Goal: Task Accomplishment & Management: Manage account settings

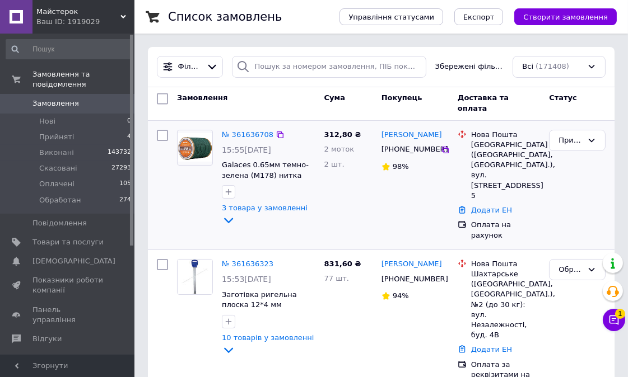
click at [165, 134] on input "checkbox" at bounding box center [162, 135] width 11 height 11
checkbox input "true"
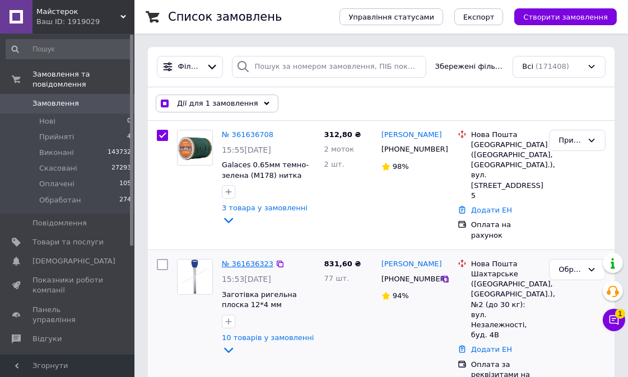
drag, startPoint x: 163, startPoint y: 241, endPoint x: 231, endPoint y: 246, distance: 68.0
click at [162, 259] on input "checkbox" at bounding box center [162, 264] width 11 height 11
checkbox input "true"
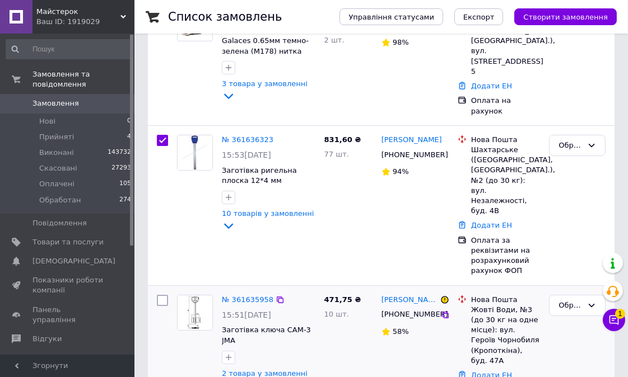
click at [161, 295] on input "checkbox" at bounding box center [162, 300] width 11 height 11
checkbox input "true"
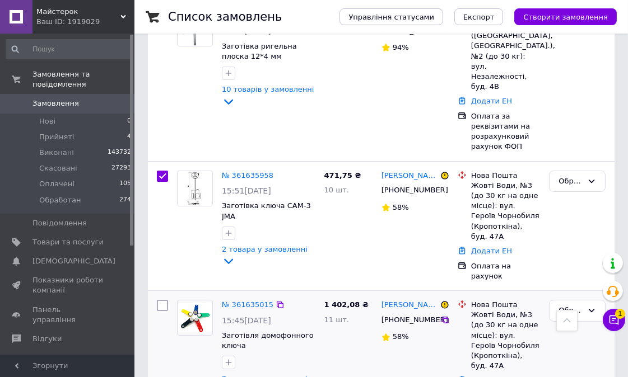
drag, startPoint x: 160, startPoint y: 272, endPoint x: 197, endPoint y: 271, distance: 37.0
click at [160, 300] on input "checkbox" at bounding box center [162, 305] width 11 height 11
checkbox input "true"
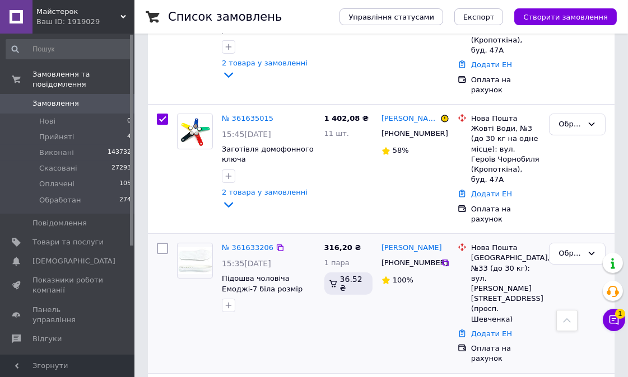
click at [164, 243] on input "checkbox" at bounding box center [162, 248] width 11 height 11
checkbox input "true"
click at [484, 17] on span "Експорт" at bounding box center [478, 17] width 31 height 8
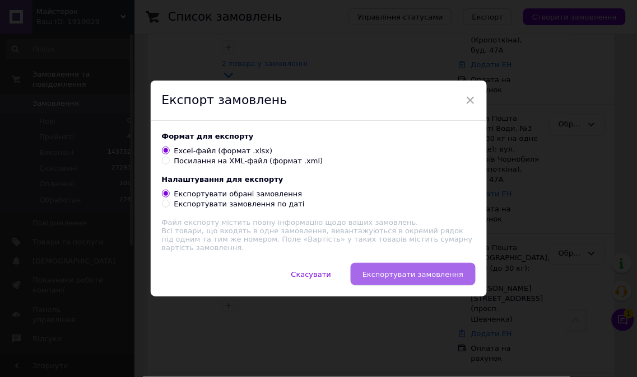
click at [428, 265] on button "Експортувати замовлення" at bounding box center [413, 274] width 124 height 22
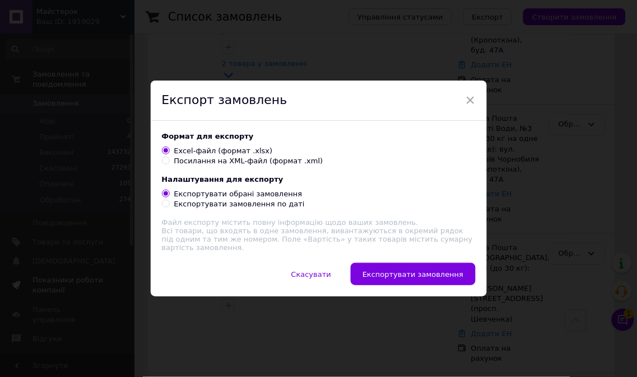
checkbox input "true"
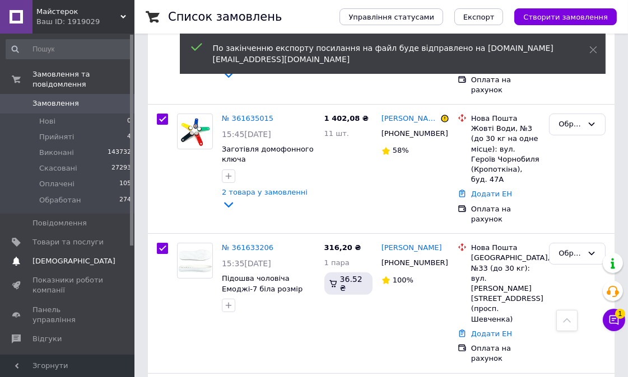
click at [36, 257] on span "[DEMOGRAPHIC_DATA]" at bounding box center [73, 262] width 83 height 10
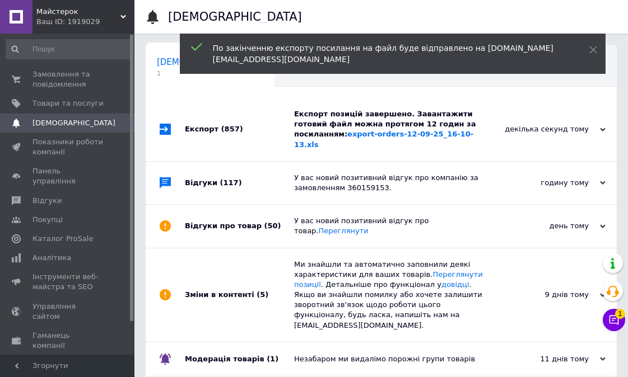
scroll to position [0, 6]
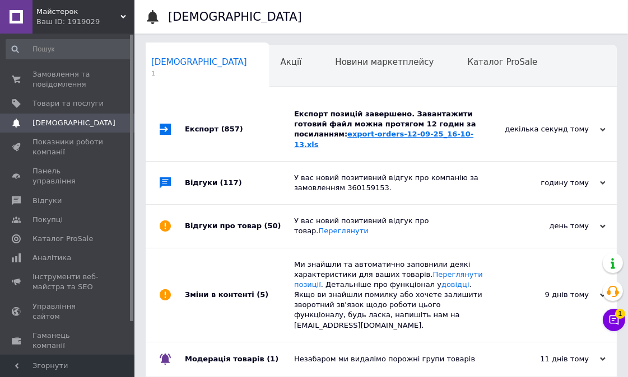
click at [354, 136] on link "export-orders-12-09-25_16-10-13.xls" at bounding box center [383, 139] width 179 height 18
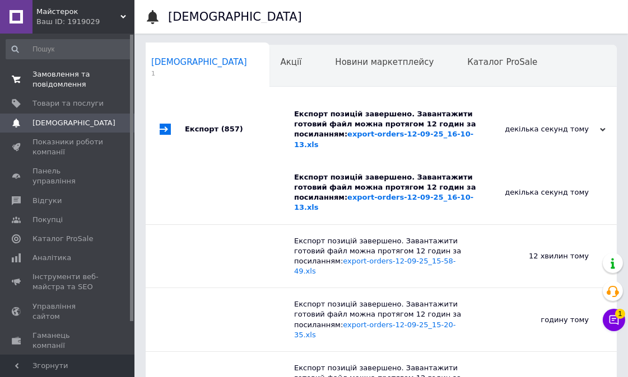
click at [45, 84] on span "Замовлення та повідомлення" at bounding box center [67, 79] width 71 height 20
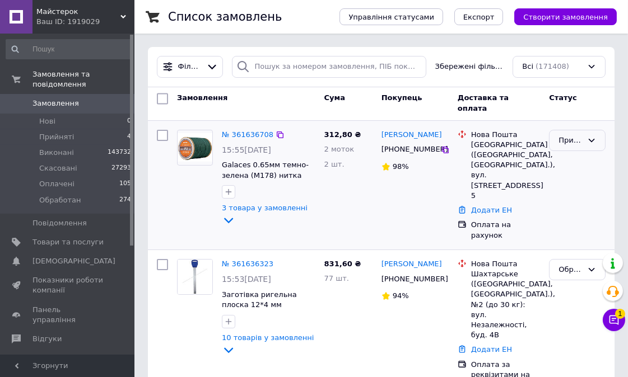
click at [572, 147] on div "Прийнято" at bounding box center [577, 141] width 57 height 22
click at [570, 238] on li "Обработан" at bounding box center [576, 254] width 55 height 32
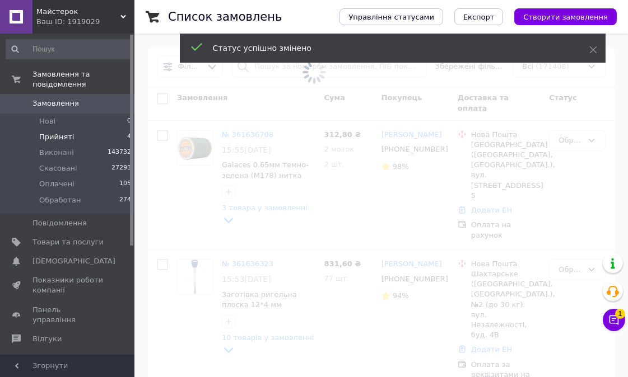
click at [56, 132] on span "Прийняті" at bounding box center [56, 137] width 35 height 10
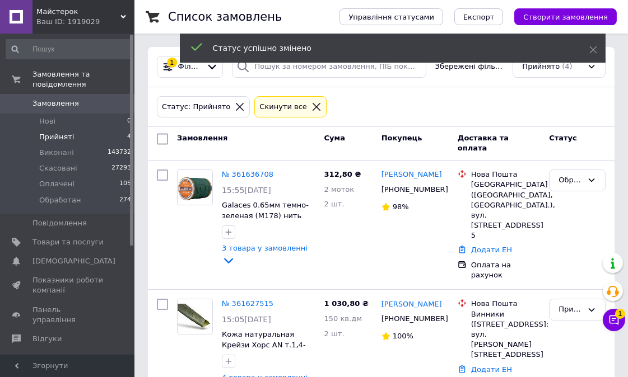
click at [56, 132] on span "Прийняті" at bounding box center [56, 137] width 35 height 10
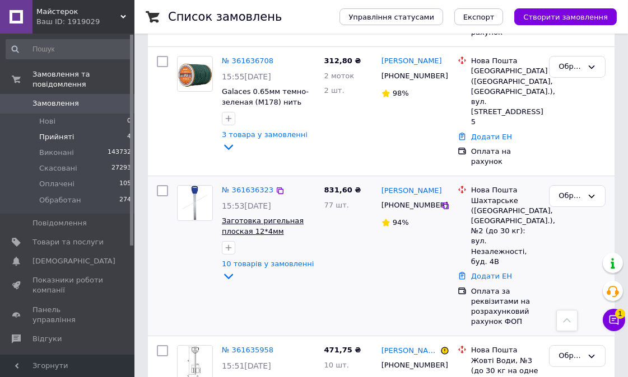
scroll to position [374, 0]
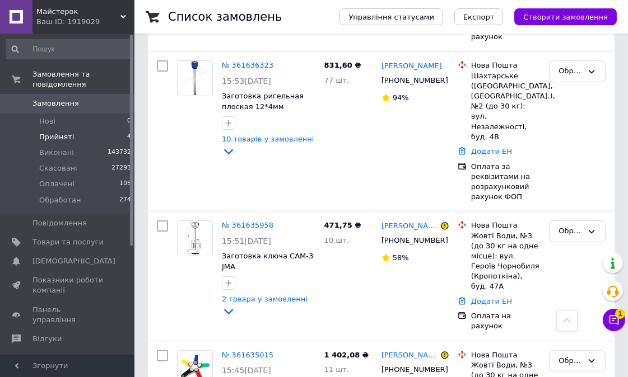
click at [63, 132] on span "Прийняті" at bounding box center [56, 137] width 35 height 10
click at [58, 132] on span "Прийняті" at bounding box center [56, 137] width 35 height 10
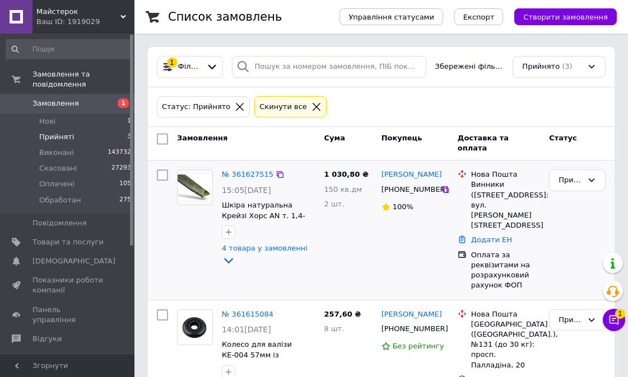
scroll to position [171, 0]
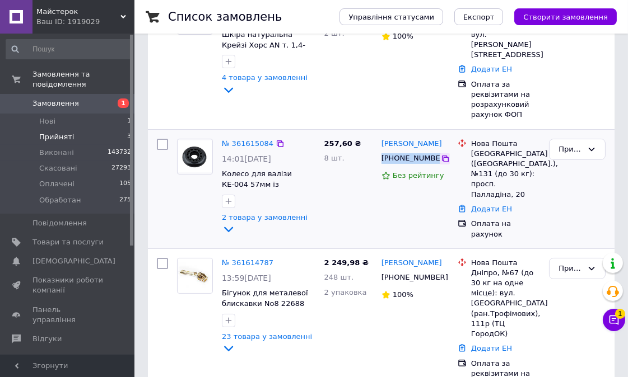
drag, startPoint x: 380, startPoint y: 150, endPoint x: 435, endPoint y: 154, distance: 55.1
click at [435, 154] on div "[PHONE_NUMBER]" at bounding box center [414, 158] width 69 height 13
copy div "[PHONE_NUMBER]"
click at [568, 144] on div "Прийнято" at bounding box center [570, 150] width 24 height 12
click at [584, 247] on li "Обработан" at bounding box center [576, 263] width 55 height 32
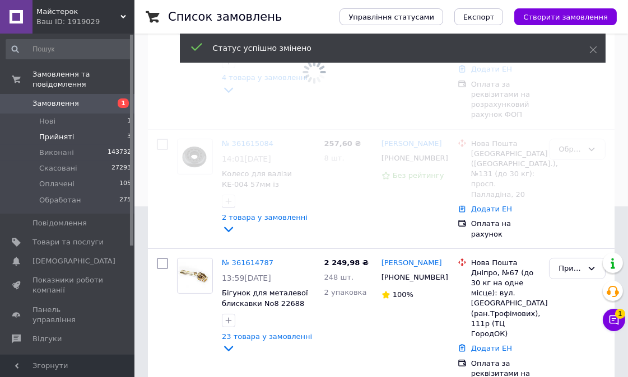
click at [250, 133] on span at bounding box center [314, 17] width 628 height 377
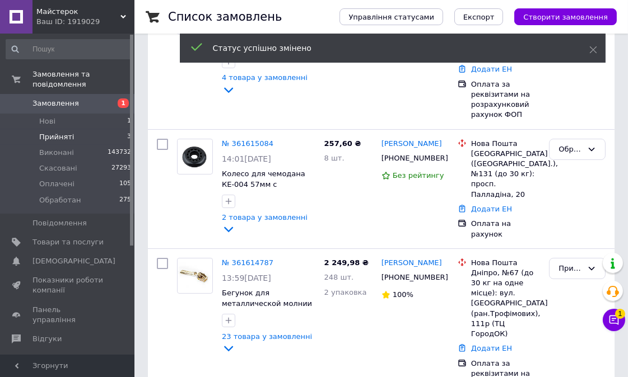
click at [250, 139] on link "№ 361615084" at bounding box center [248, 143] width 52 height 8
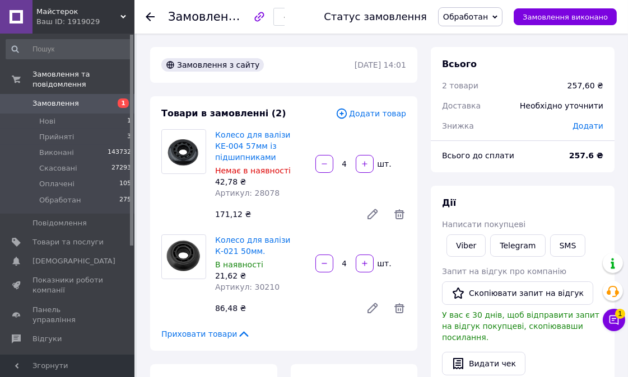
click at [150, 13] on use at bounding box center [150, 16] width 9 height 9
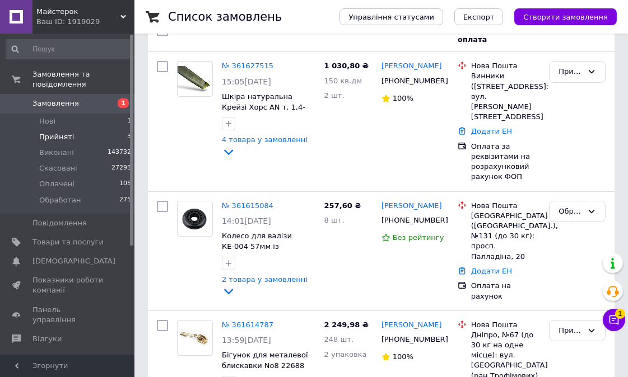
scroll to position [171, 0]
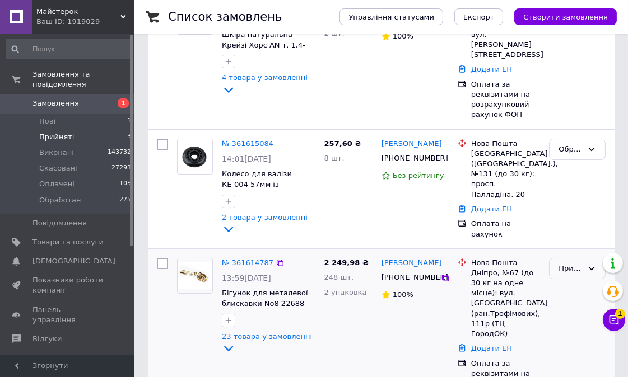
click at [576, 263] on div "Прийнято" at bounding box center [570, 269] width 24 height 12
click at [585, 366] on li "Обработан" at bounding box center [576, 382] width 55 height 32
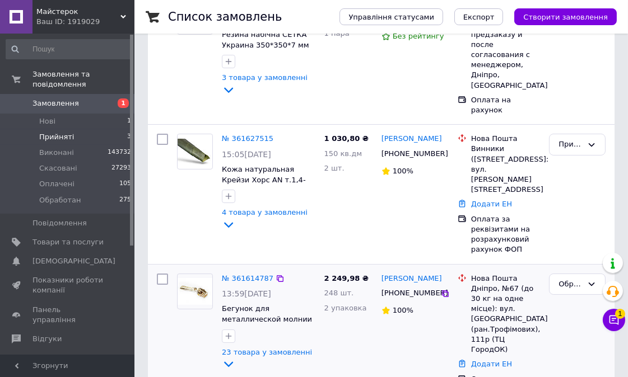
scroll to position [190, 0]
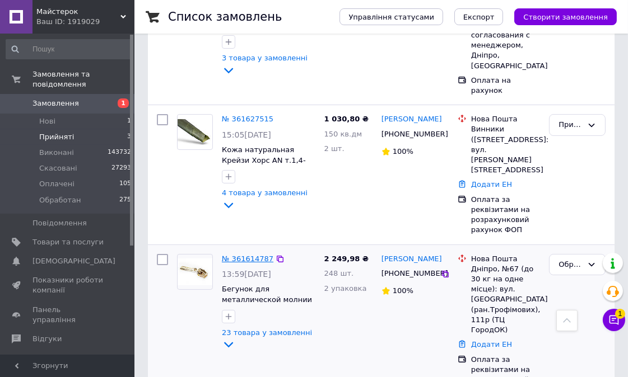
click at [233, 255] on link "№ 361614787" at bounding box center [248, 259] width 52 height 8
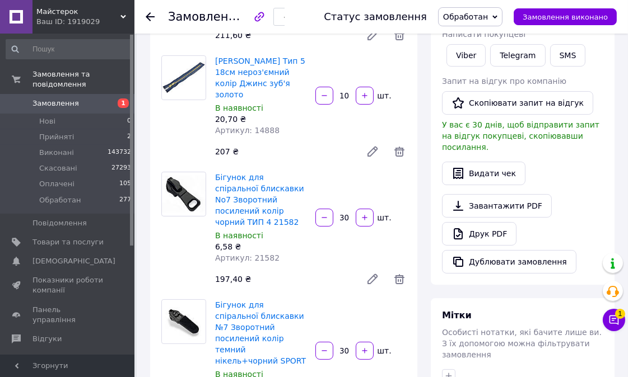
scroll to position [128, 0]
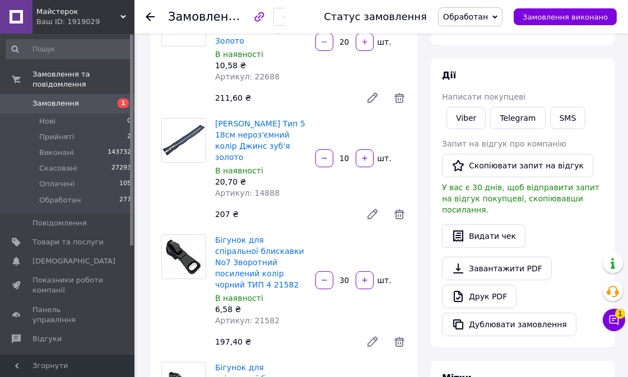
drag, startPoint x: 213, startPoint y: 108, endPoint x: 287, endPoint y: 132, distance: 77.8
click at [287, 132] on div "Молнія джинсова Тип 5 18см нероз'ємний колір Джинс зуб'я золото В наявності 20,…" at bounding box center [261, 158] width 100 height 85
copy link "Молнія джинсова Тип 5 18см нероз'ємний колір Джинс зуб'я золото"
click at [150, 16] on icon at bounding box center [150, 16] width 9 height 9
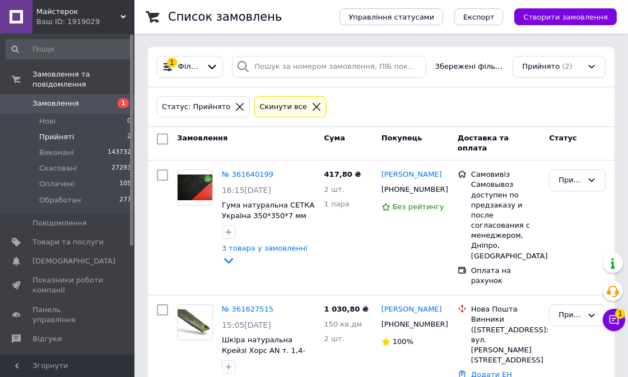
click at [311, 106] on icon at bounding box center [316, 107] width 10 height 10
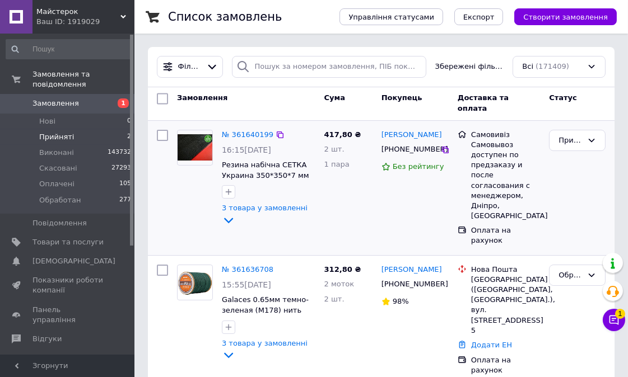
click at [161, 131] on input "checkbox" at bounding box center [162, 135] width 11 height 11
checkbox input "true"
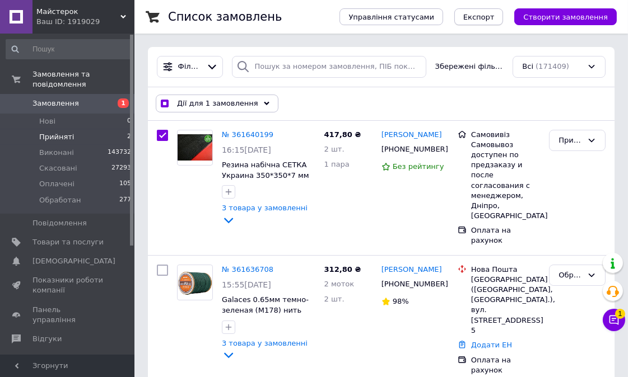
click at [491, 17] on span "Експорт" at bounding box center [478, 17] width 31 height 8
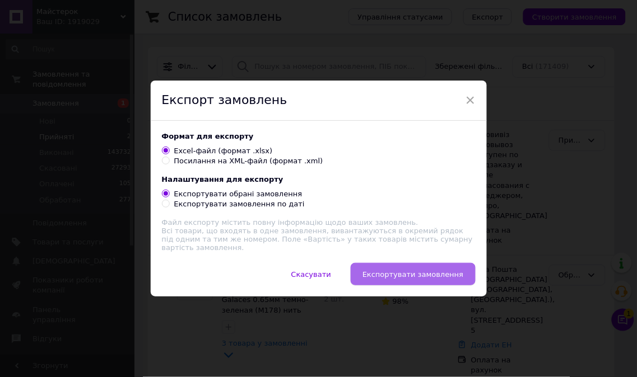
click at [394, 277] on span "Експортувати замовлення" at bounding box center [412, 275] width 101 height 8
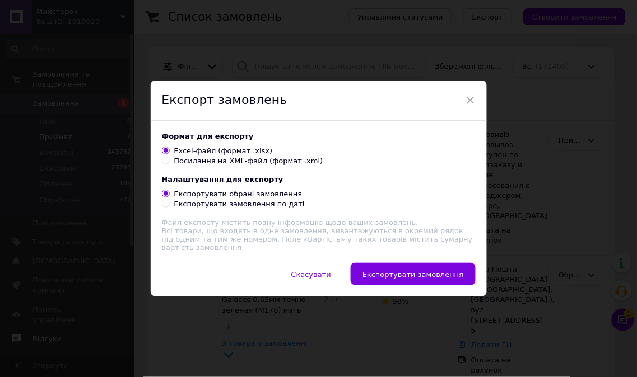
checkbox input "true"
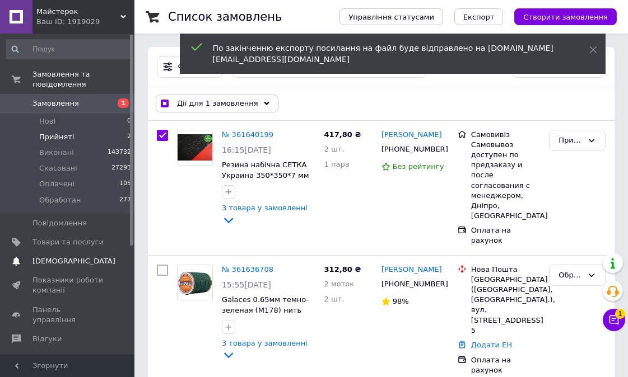
click at [46, 257] on span "[DEMOGRAPHIC_DATA]" at bounding box center [73, 262] width 83 height 10
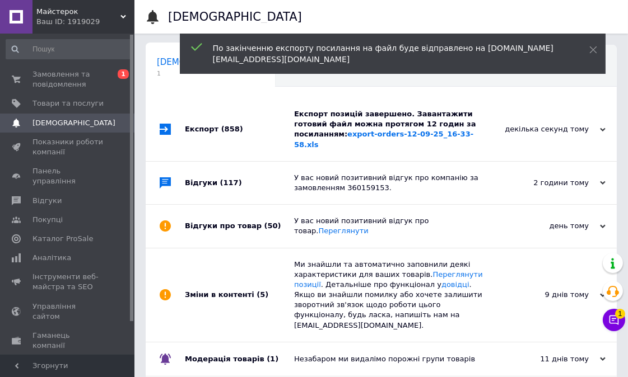
scroll to position [0, 6]
click at [362, 137] on link "export-orders-12-09-25_16-33-58.xls" at bounding box center [383, 139] width 179 height 18
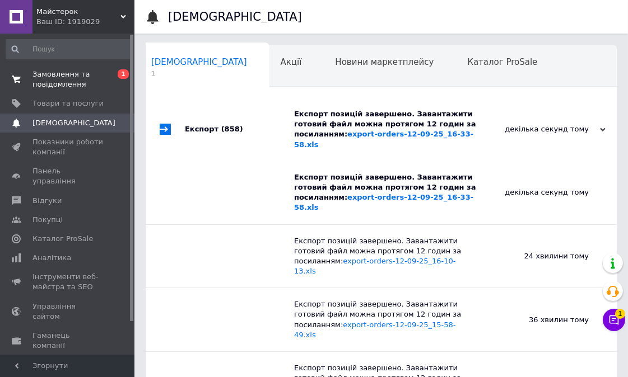
click at [48, 73] on span "Замовлення та повідомлення" at bounding box center [67, 79] width 71 height 20
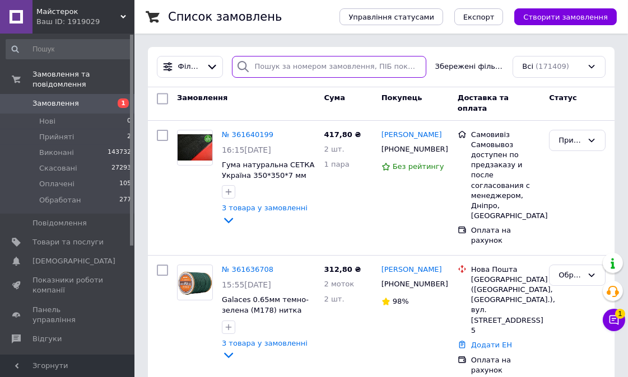
click at [293, 67] on input "search" at bounding box center [329, 67] width 194 height 22
paste input "[PHONE_NUMBER]"
type input "[PHONE_NUMBER]"
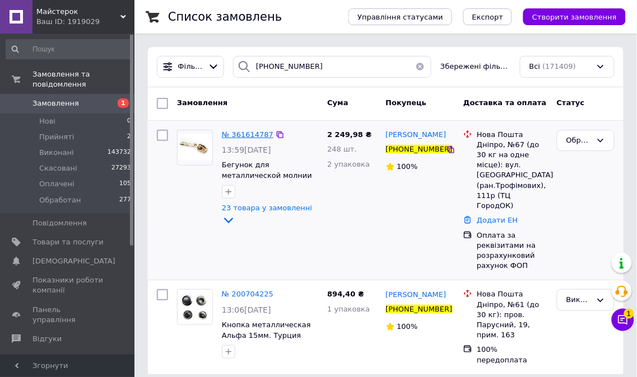
click at [241, 133] on span "№ 361614787" at bounding box center [248, 134] width 52 height 8
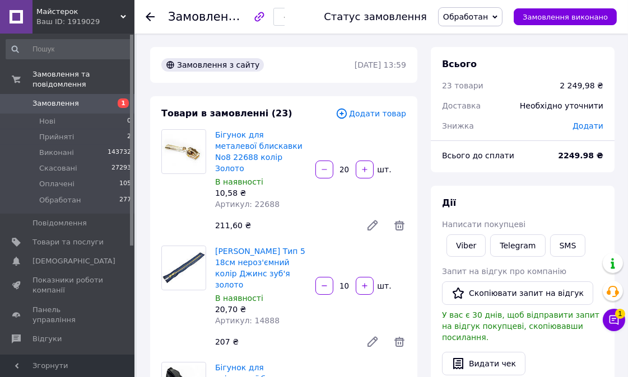
drag, startPoint x: 213, startPoint y: 237, endPoint x: 299, endPoint y: 265, distance: 90.0
click at [299, 265] on div "Молнія джинсова Тип 5 18см нероз'ємний колір Джинс зуб'я золото В наявності 20,…" at bounding box center [261, 286] width 100 height 85
copy link "Молнія джинсова Тип 5 18см нероз'ємний колір Джинс зуб'я золото"
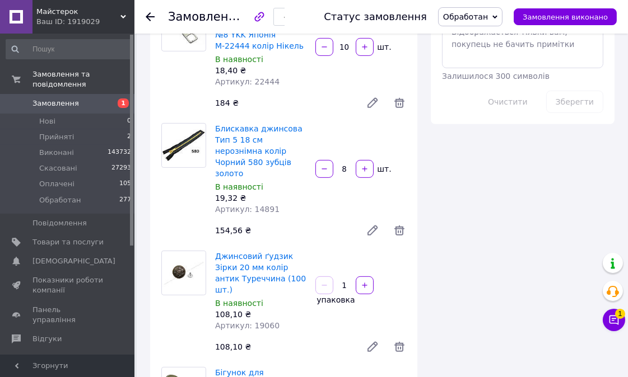
scroll to position [933, 0]
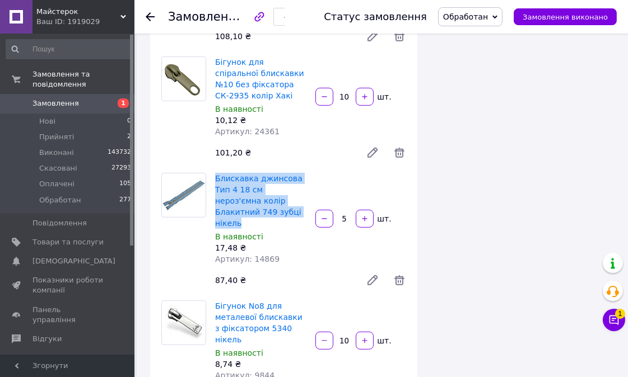
drag, startPoint x: 213, startPoint y: 118, endPoint x: 287, endPoint y: 155, distance: 83.4
click at [287, 171] on div "Блискавка джинсова Тип 4 18 см нероз'ємна колір Блакитний 749 зубці нікель В на…" at bounding box center [261, 219] width 100 height 96
copy link "Блискавка джинсова Тип 4 18 см нероз'ємна колір Блакитний 749 зубці нікель"
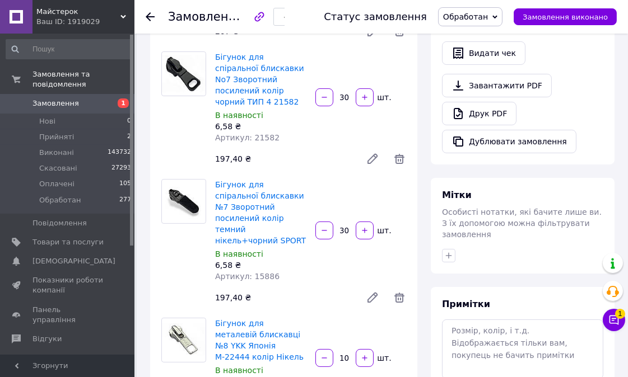
scroll to position [373, 0]
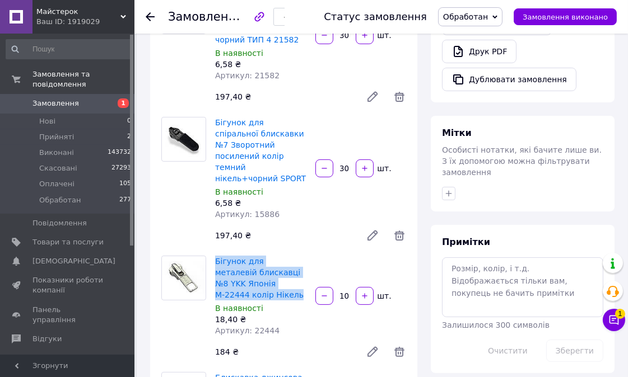
drag, startPoint x: 213, startPoint y: 222, endPoint x: 250, endPoint y: 261, distance: 53.5
click at [250, 261] on div "Бігунок для металевій блискавці №8 YKK Японія М-22444 колір Нікель В наявності …" at bounding box center [261, 296] width 100 height 85
copy link "Бігунок для металевій блискавці №8 YKK Японія М-22444 колір Нікель"
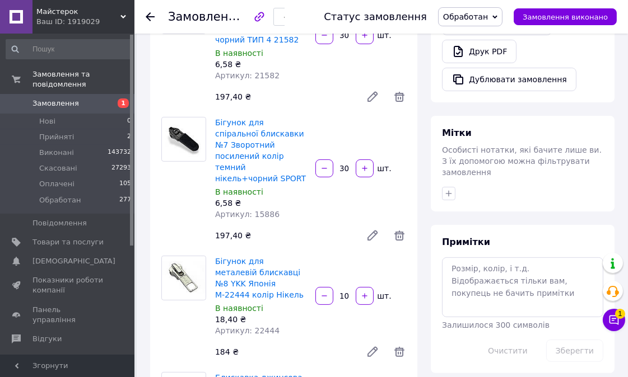
click at [150, 17] on use at bounding box center [150, 16] width 9 height 9
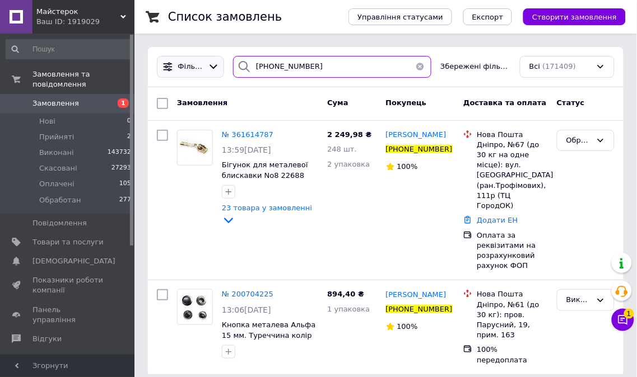
drag, startPoint x: 318, startPoint y: 66, endPoint x: 188, endPoint y: 66, distance: 129.4
click at [188, 66] on div "Фільтри +380973795188 Збережені фільтри: Всі (171409)" at bounding box center [385, 67] width 467 height 22
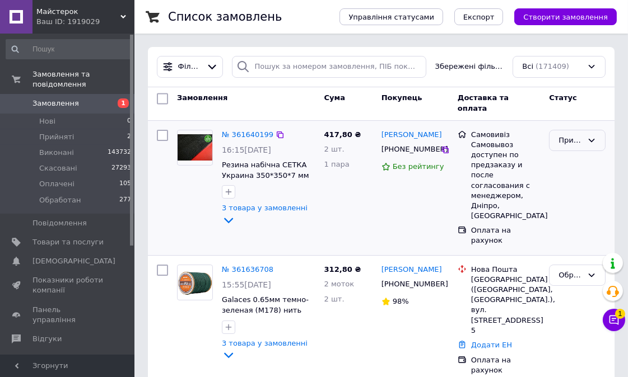
click at [577, 143] on div "Прийнято" at bounding box center [570, 141] width 24 height 12
drag, startPoint x: 583, startPoint y: 164, endPoint x: 239, endPoint y: 319, distance: 377.3
click at [582, 164] on li "Виконано" at bounding box center [576, 163] width 55 height 21
click at [57, 132] on span "Прийняті" at bounding box center [56, 137] width 35 height 10
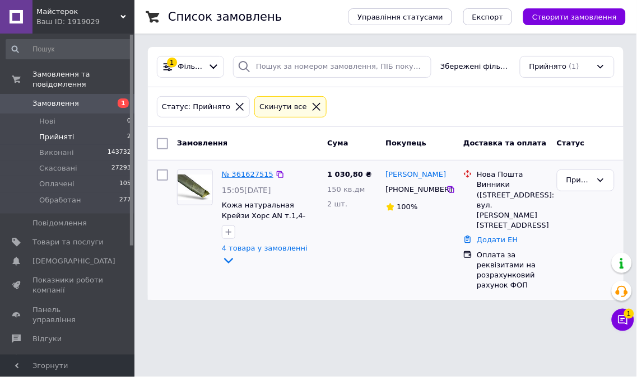
click at [226, 171] on link "№ 361627515" at bounding box center [248, 174] width 52 height 8
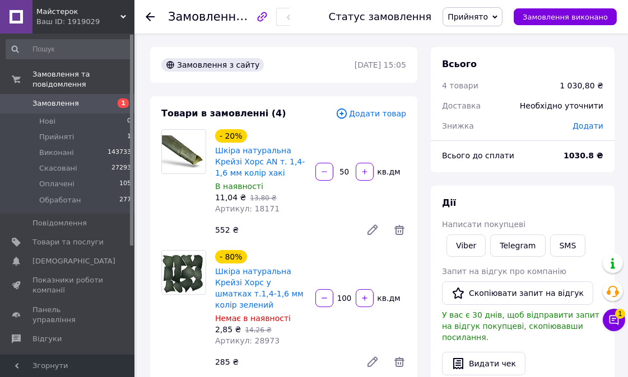
click at [147, 18] on icon at bounding box center [150, 16] width 9 height 9
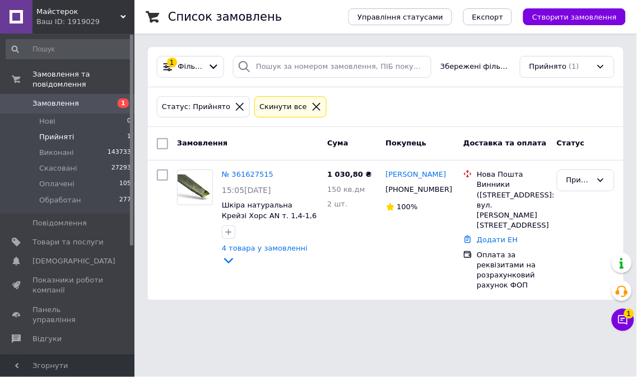
click at [311, 110] on icon at bounding box center [316, 107] width 10 height 10
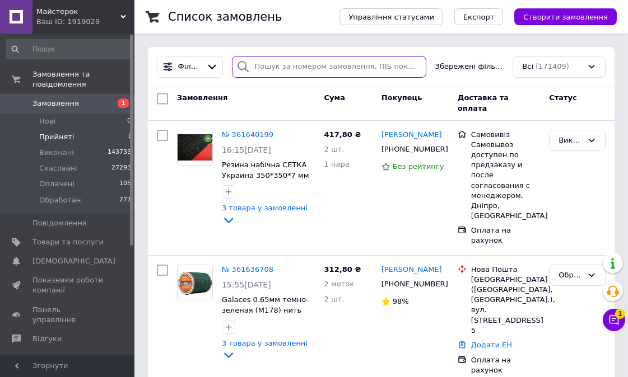
click at [308, 68] on input "search" at bounding box center [329, 67] width 194 height 22
paste input "[PHONE_NUMBER]"
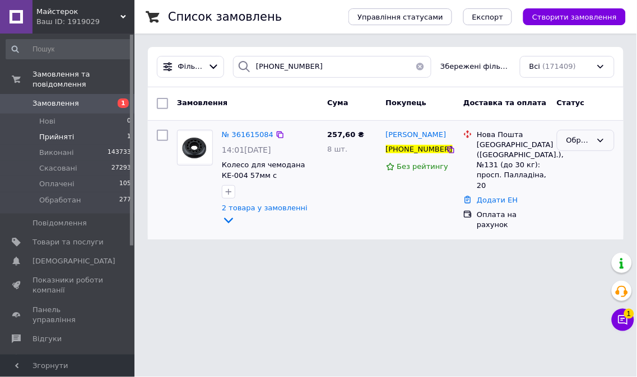
click at [590, 142] on div "Обработан" at bounding box center [578, 141] width 25 height 12
click at [595, 226] on li "Оплачено" at bounding box center [585, 236] width 57 height 21
drag, startPoint x: 265, startPoint y: 66, endPoint x: 256, endPoint y: 66, distance: 9.0
click at [256, 66] on div "[PHONE_NUMBER]" at bounding box center [332, 67] width 198 height 22
paste input "502589411"
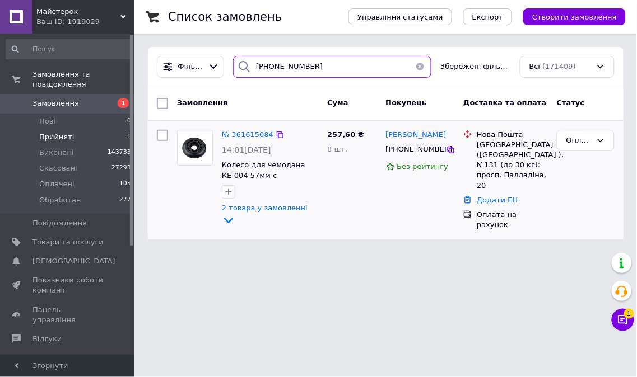
type input "+380502589411"
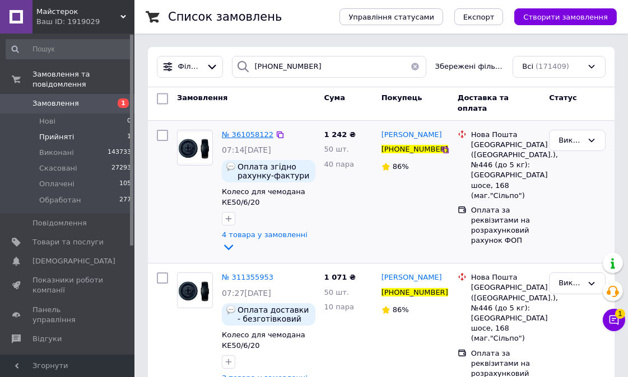
click at [245, 136] on span "№ 361058122" at bounding box center [248, 134] width 52 height 8
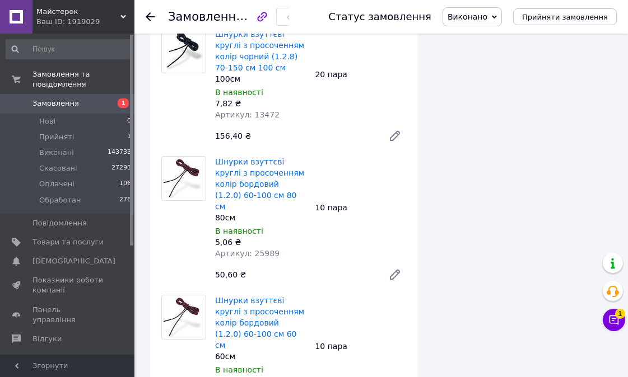
scroll to position [187, 0]
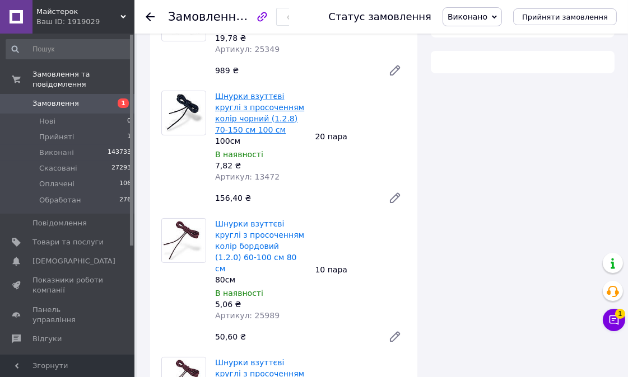
click at [257, 110] on link "Шнурки взуттєві круглі з просоченням колір чорний (1.2.8) 70-150 см 100 см" at bounding box center [259, 113] width 89 height 43
click at [147, 10] on div at bounding box center [157, 17] width 22 height 34
click at [149, 19] on use at bounding box center [150, 16] width 9 height 9
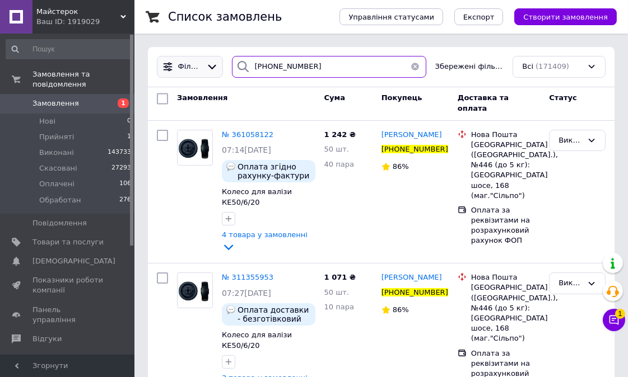
drag, startPoint x: 327, startPoint y: 74, endPoint x: 171, endPoint y: 68, distance: 155.3
click at [171, 68] on div "Фільтри +380502589411 Збережені фільтри: Всі (171409)" at bounding box center [381, 67] width 458 height 22
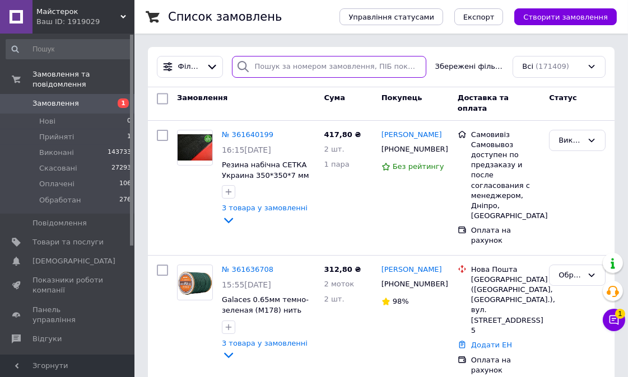
click at [291, 64] on input "search" at bounding box center [329, 67] width 194 height 22
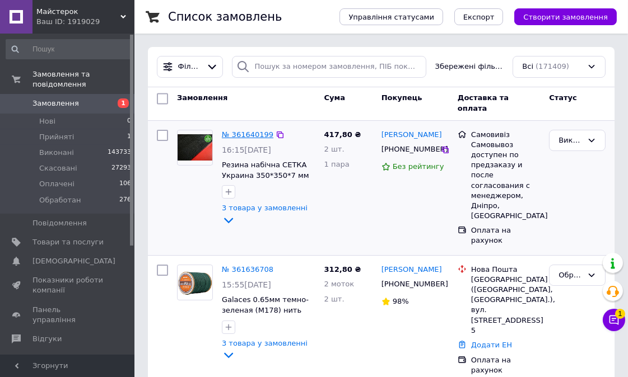
click at [240, 131] on link "№ 361640199" at bounding box center [248, 134] width 52 height 8
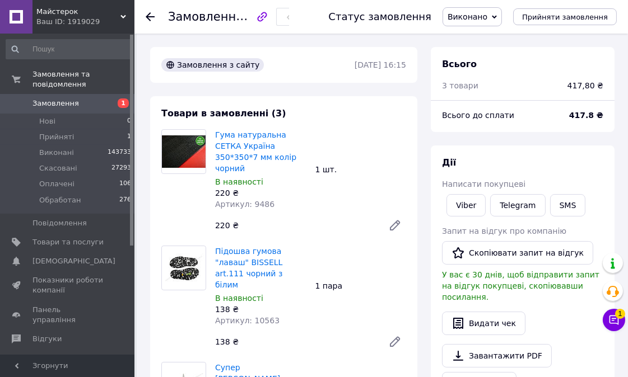
click at [147, 17] on use at bounding box center [150, 16] width 9 height 9
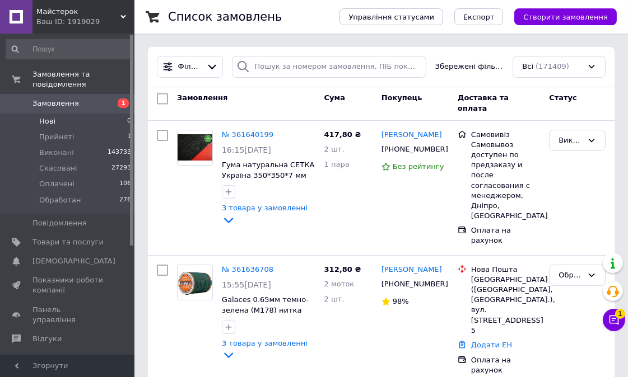
click at [46, 116] on span "Нові" at bounding box center [47, 121] width 16 height 10
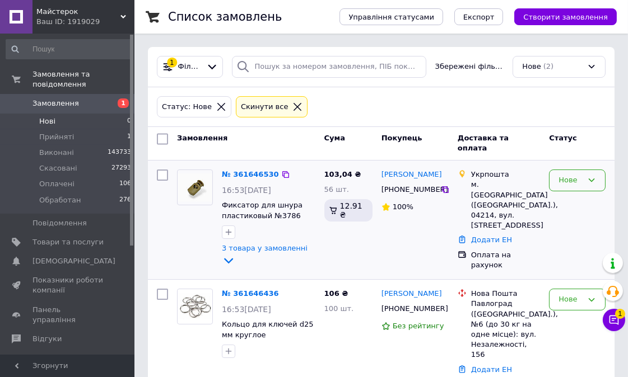
click at [593, 177] on icon at bounding box center [591, 180] width 9 height 9
click at [584, 202] on li "Прийнято" at bounding box center [576, 210] width 55 height 32
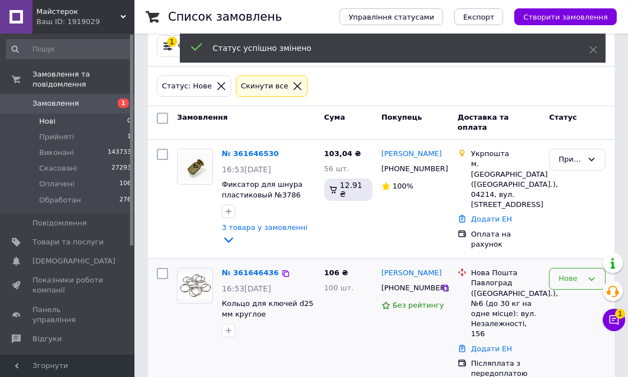
click at [575, 273] on div "Нове" at bounding box center [570, 279] width 24 height 12
click at [575, 292] on li "Прийнято" at bounding box center [576, 308] width 55 height 32
click at [294, 87] on icon at bounding box center [298, 86] width 8 height 8
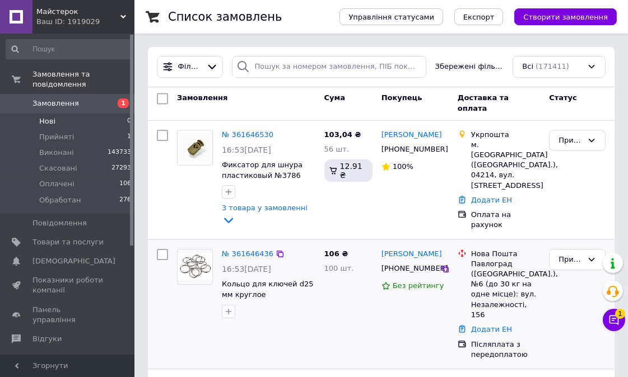
click at [45, 116] on span "Нові" at bounding box center [47, 121] width 16 height 10
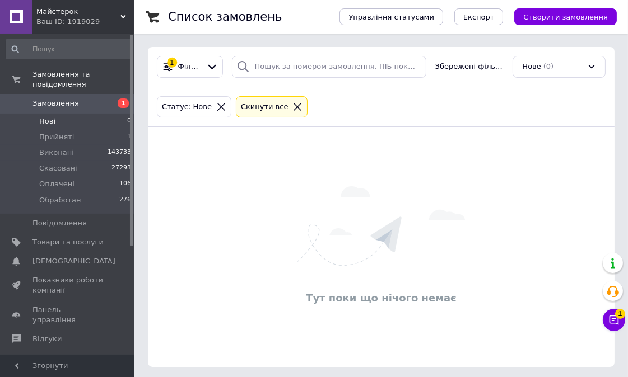
click at [292, 105] on icon at bounding box center [297, 107] width 10 height 10
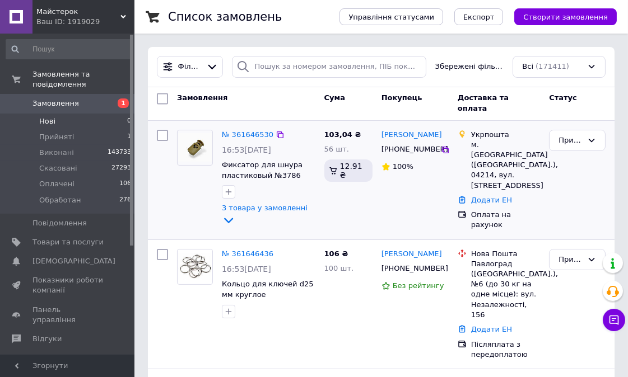
click at [162, 132] on input "checkbox" at bounding box center [162, 135] width 11 height 11
checkbox input "true"
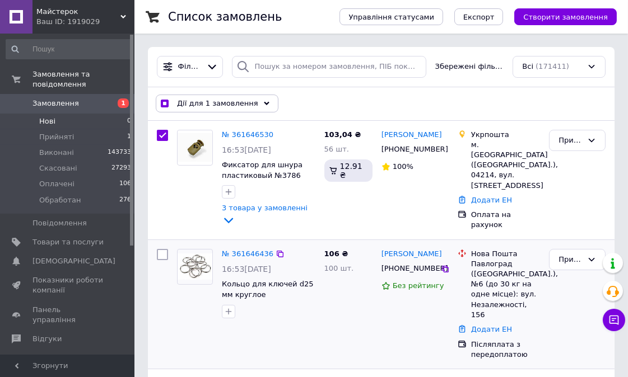
click at [160, 249] on input "checkbox" at bounding box center [162, 254] width 11 height 11
checkbox input "true"
click at [489, 15] on span "Експорт" at bounding box center [478, 17] width 31 height 8
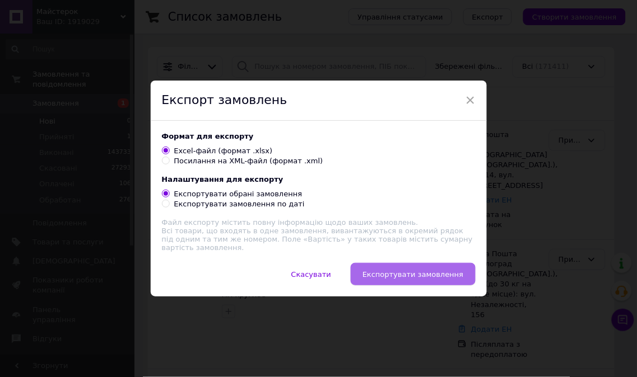
click at [416, 268] on button "Експортувати замовлення" at bounding box center [413, 274] width 124 height 22
checkbox input "true"
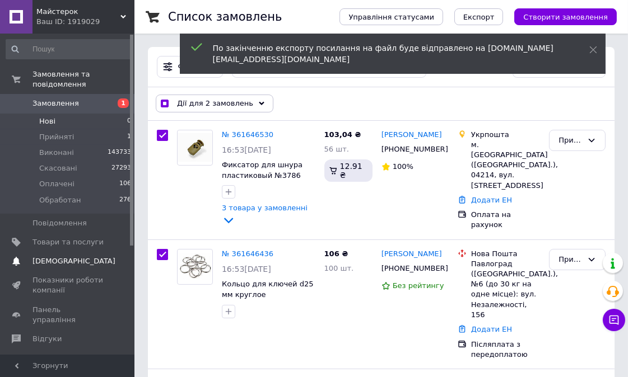
click at [54, 257] on span "[DEMOGRAPHIC_DATA]" at bounding box center [73, 262] width 83 height 10
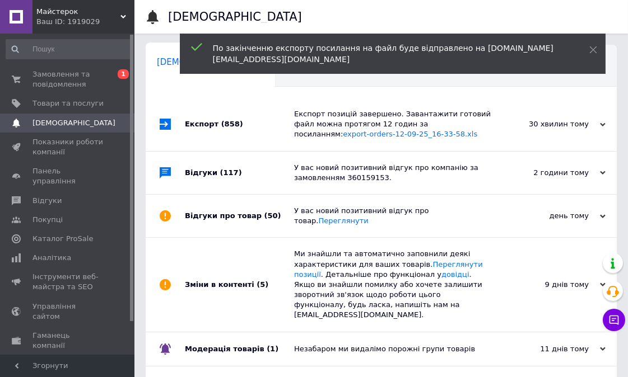
scroll to position [0, 6]
